Goal: Transaction & Acquisition: Purchase product/service

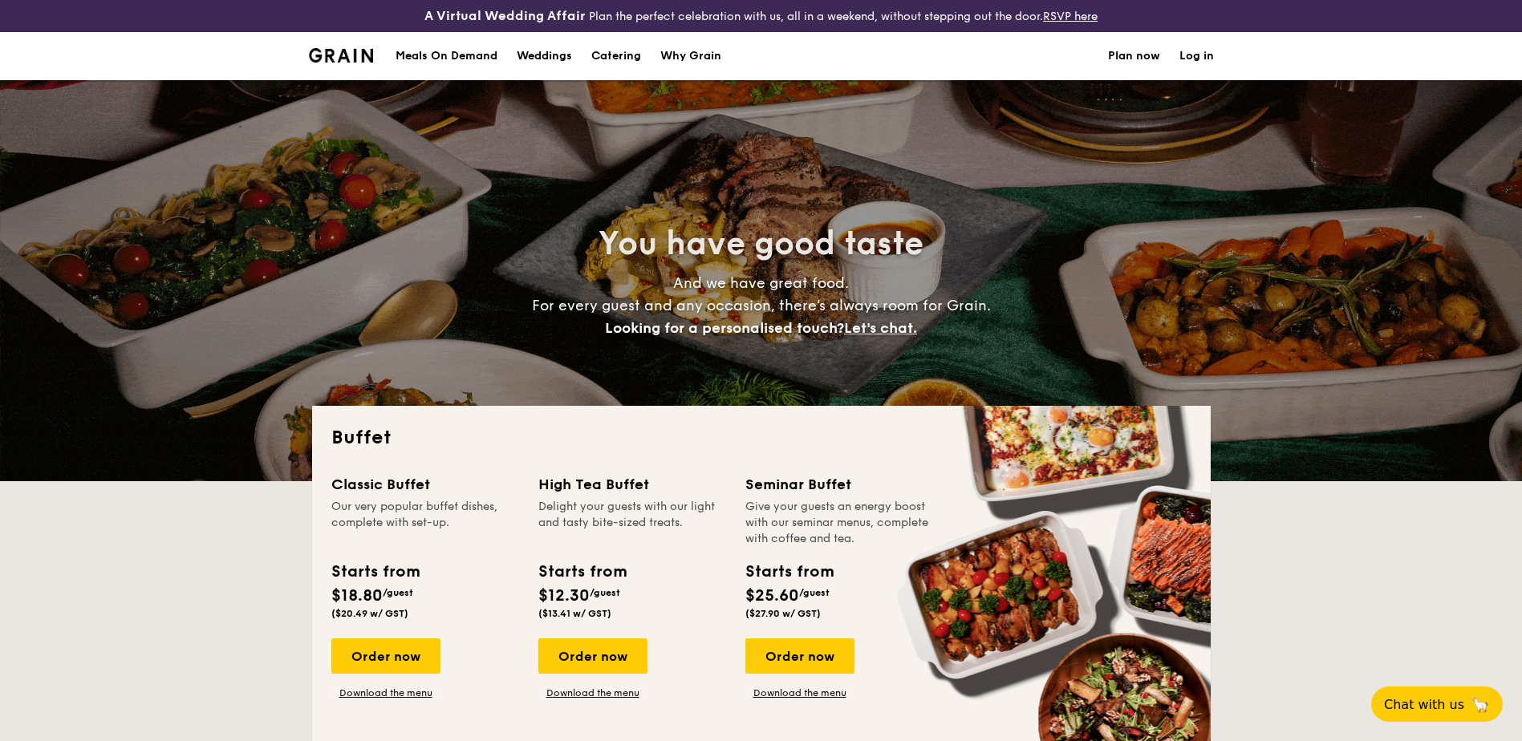
select select
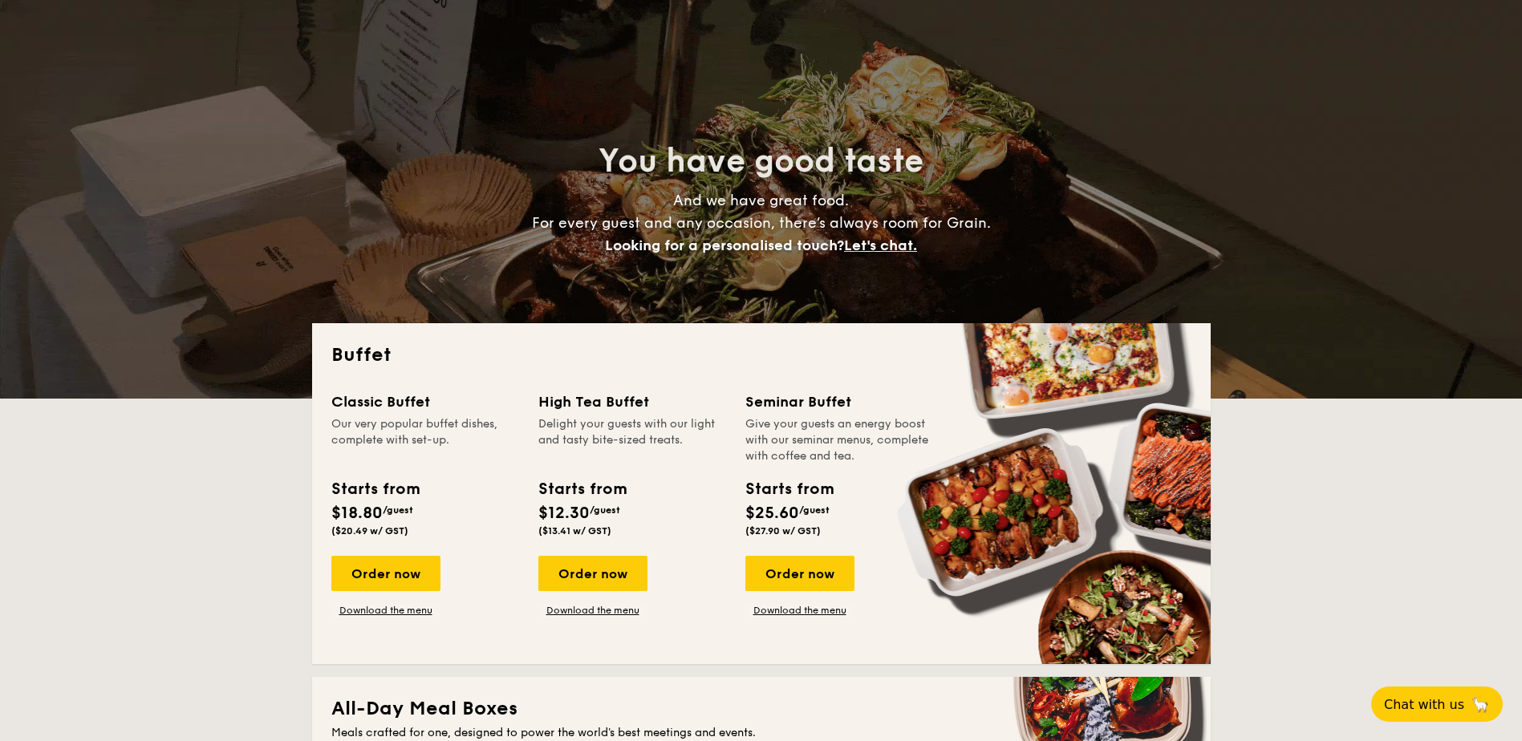
scroll to position [241, 0]
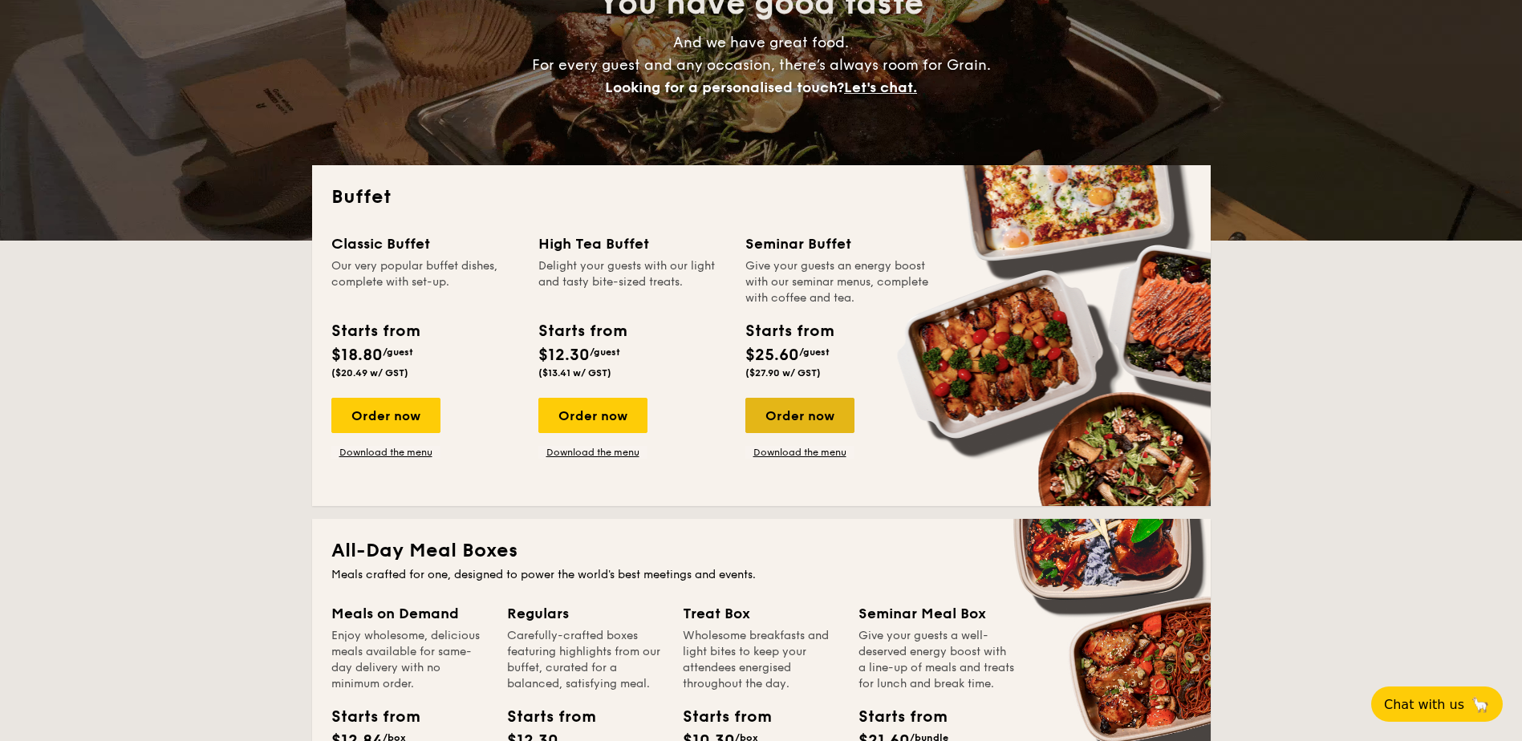
click at [833, 433] on div "Order now" at bounding box center [799, 415] width 109 height 35
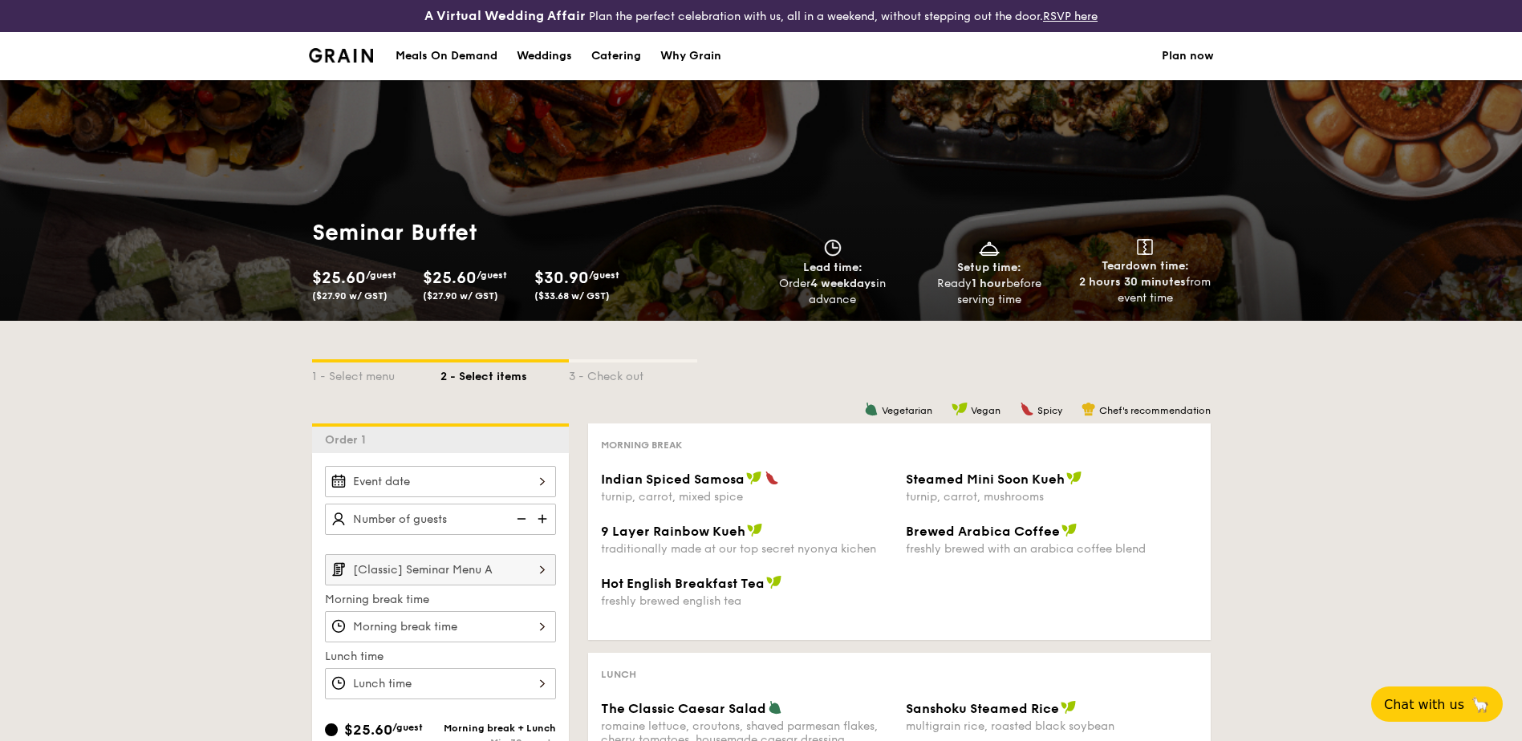
click at [549, 522] on img at bounding box center [544, 519] width 24 height 30
type input "20 guests"
click at [670, 394] on div "1 - Select menu 2 - Select items 3 - Check out" at bounding box center [761, 372] width 899 height 103
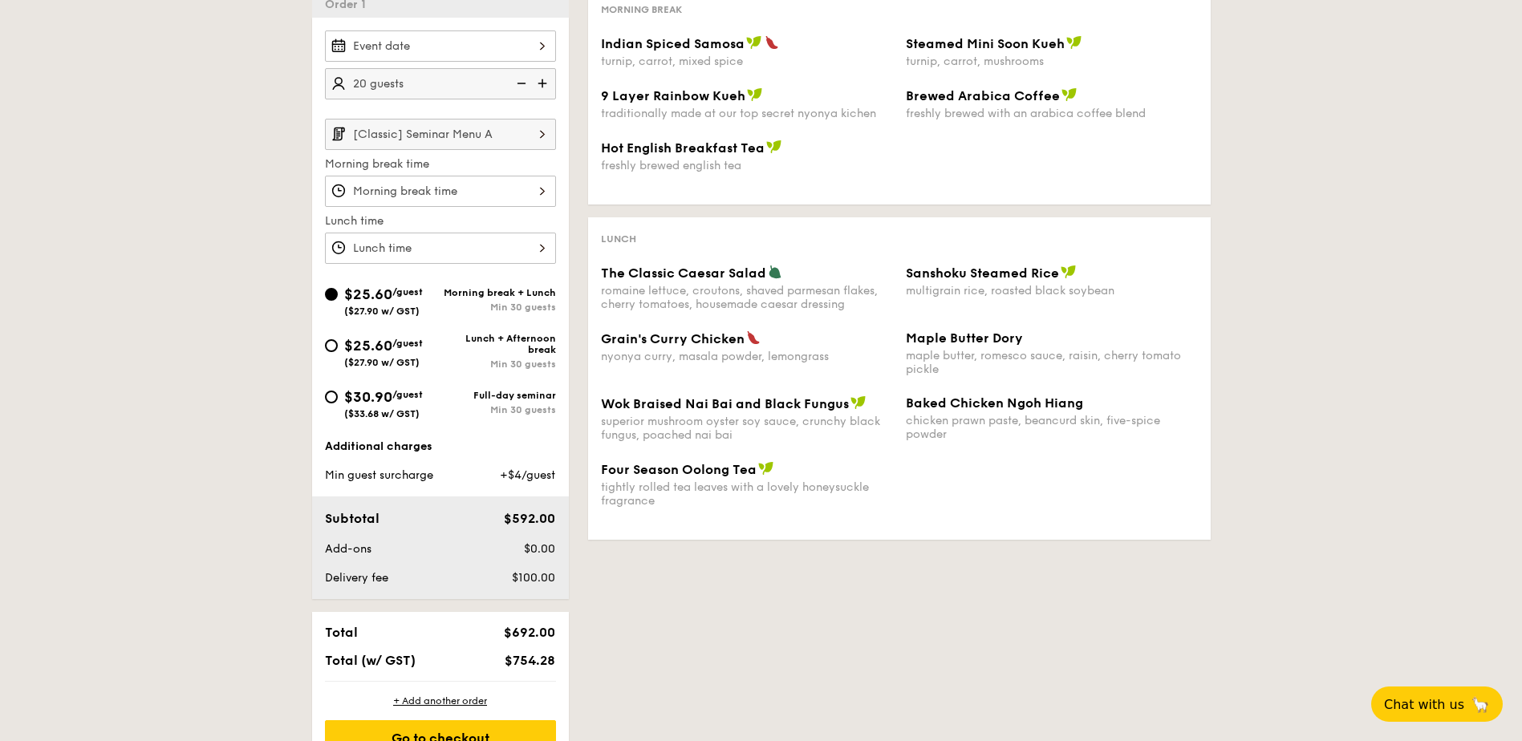
scroll to position [160, 0]
